Goal: Task Accomplishment & Management: Manage account settings

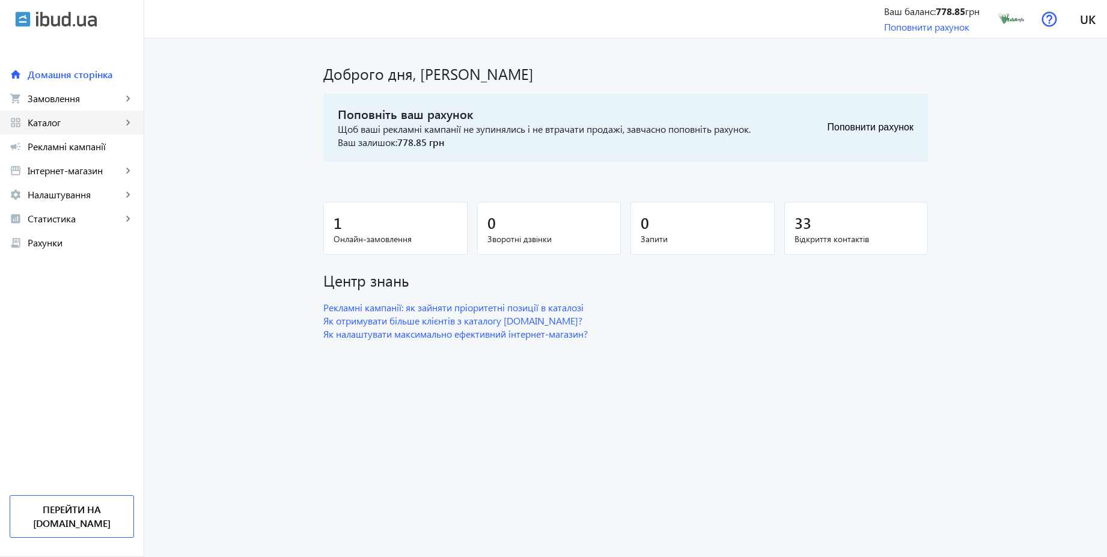
click at [58, 117] on span "Каталог" at bounding box center [75, 123] width 94 height 12
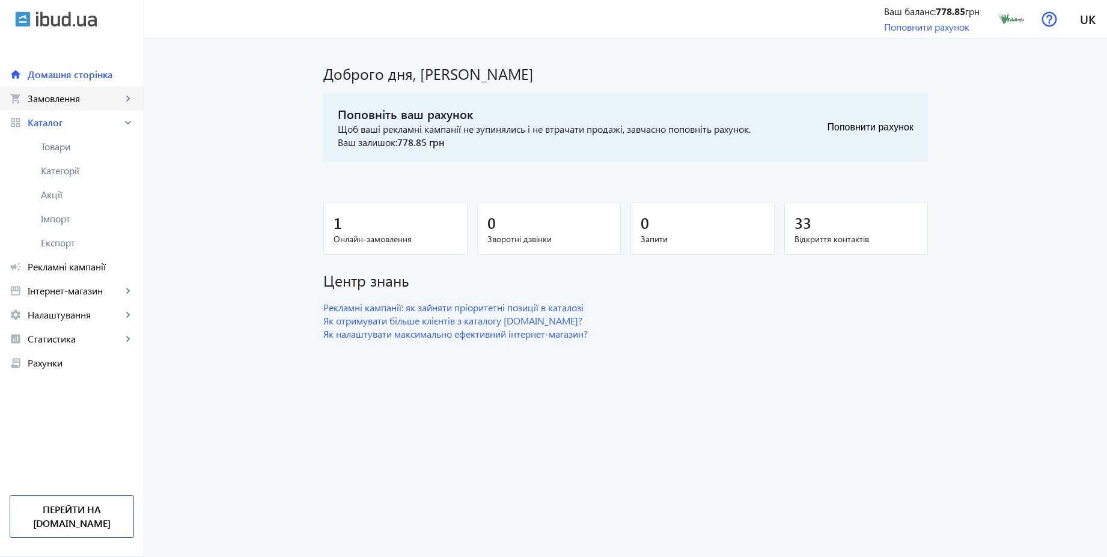
click at [51, 100] on span "Замовлення" at bounding box center [75, 99] width 94 height 12
click at [56, 195] on span "Дзвінки" at bounding box center [87, 195] width 93 height 12
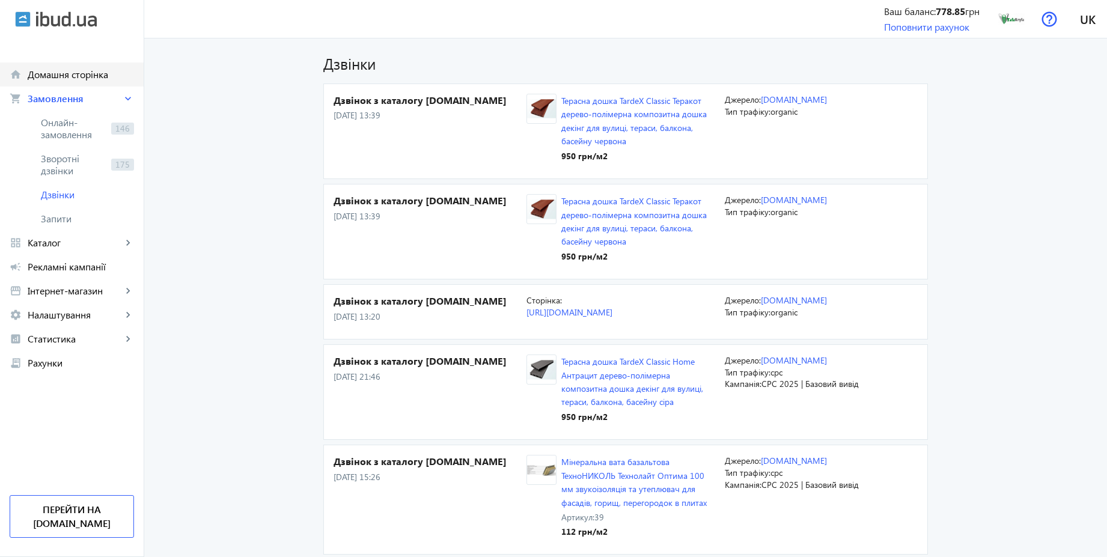
click at [78, 80] on link "home Домашня сторінка" at bounding box center [72, 74] width 144 height 24
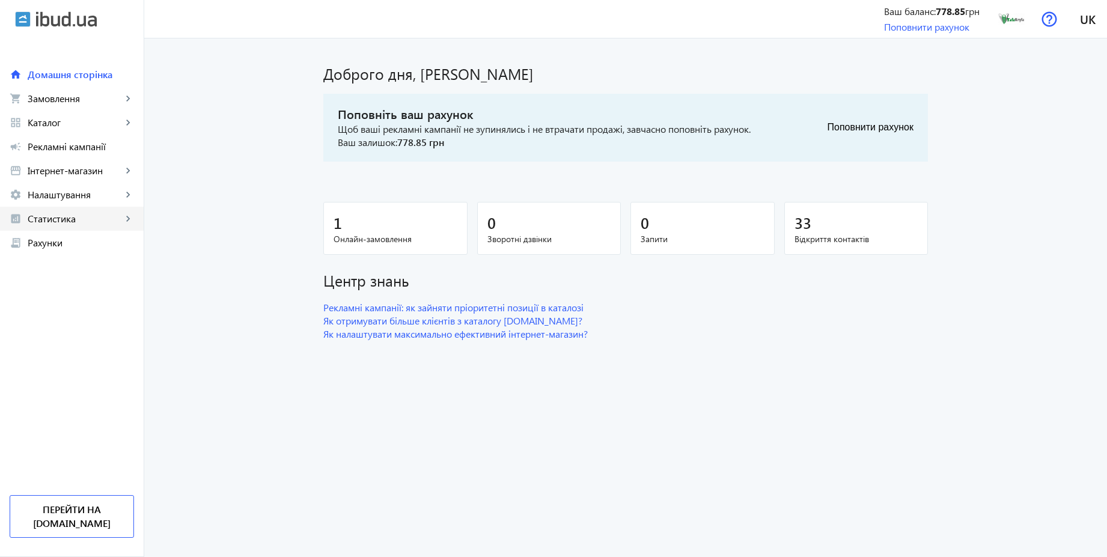
click at [74, 217] on span "Статистика" at bounding box center [75, 219] width 94 height 12
click at [71, 320] on span "Витрати" at bounding box center [87, 315] width 93 height 12
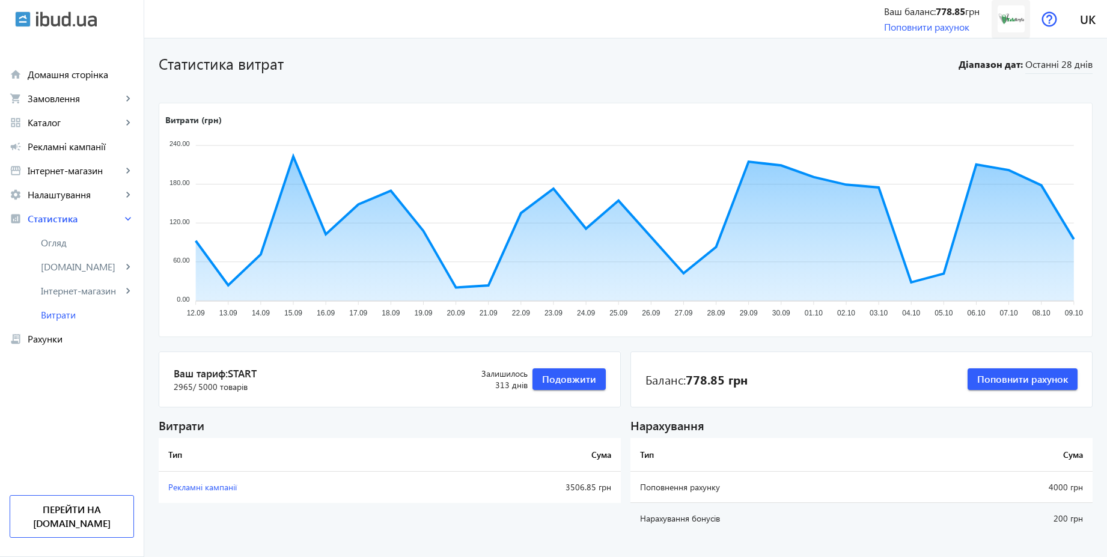
click at [1009, 31] on img at bounding box center [1010, 18] width 27 height 27
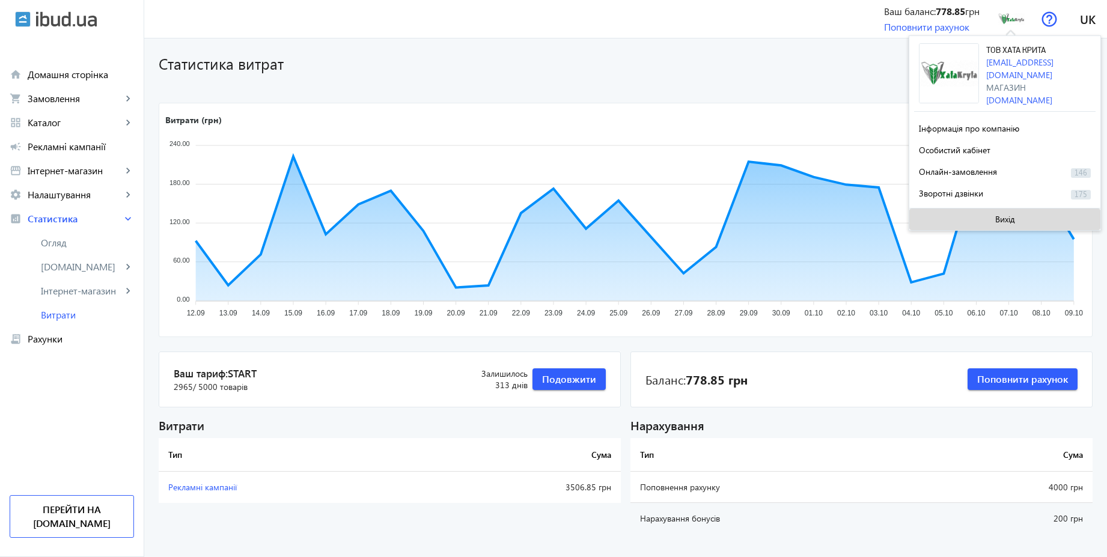
click at [974, 218] on span at bounding box center [1004, 219] width 191 height 29
